Goal: Task Accomplishment & Management: Manage account settings

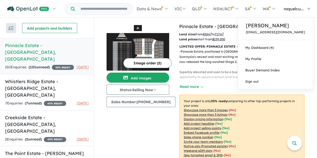
click at [291, 9] on span "raquelcu..." at bounding box center [294, 8] width 20 height 5
click at [255, 49] on link "My Dashboard (4)" at bounding box center [275, 47] width 75 height 11
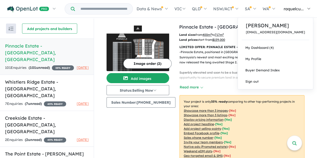
click at [299, 7] on span "raquelcu..." at bounding box center [294, 8] width 20 height 5
click at [265, 32] on p "[EMAIL_ADDRESS][DOMAIN_NAME]" at bounding box center [275, 32] width 59 height 4
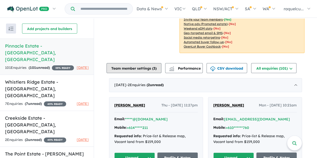
click at [153, 67] on button "Team member settings ( 3 )" at bounding box center [134, 68] width 55 height 10
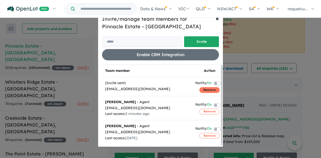
click at [208, 91] on button "Remove" at bounding box center [209, 90] width 20 height 6
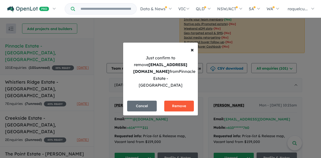
click at [177, 102] on button "Remove" at bounding box center [179, 106] width 30 height 11
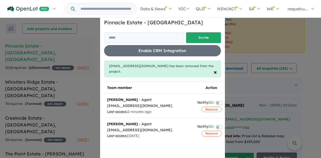
click at [305, 55] on div "Invite/manage team members for Pinnacle Estate - [GEOGRAPHIC_DATA] Invite Enabl…" at bounding box center [160, 79] width 321 height 158
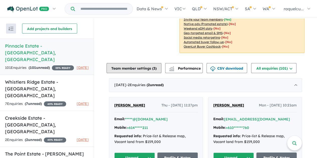
click at [143, 65] on button "Team member settings ( 3 )" at bounding box center [134, 68] width 55 height 10
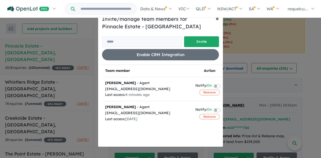
click at [217, 19] on span "×" at bounding box center [217, 19] width 3 height 8
